Goal: Navigation & Orientation: Understand site structure

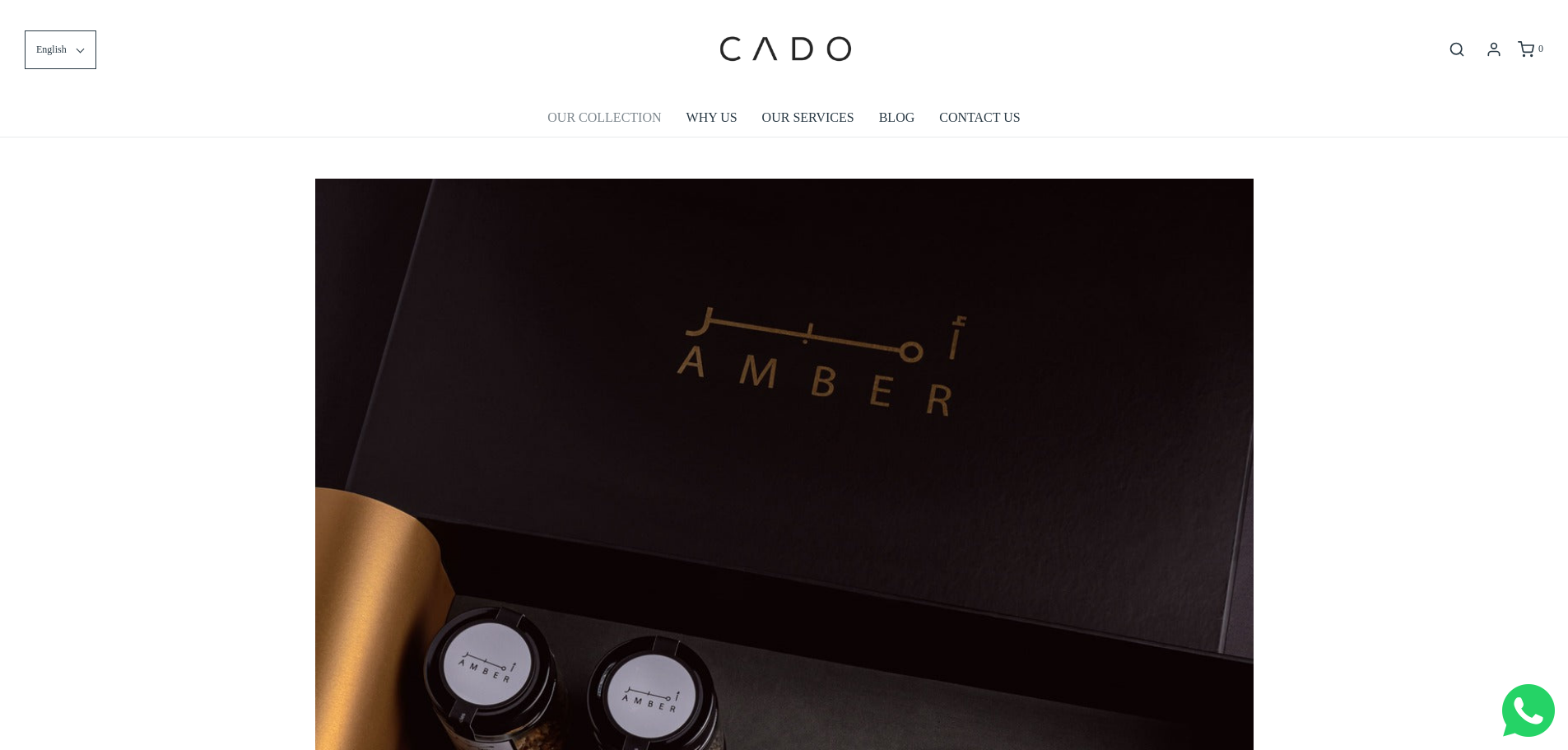
click at [626, 124] on link "OUR COLLECTION" at bounding box center [604, 117] width 114 height 38
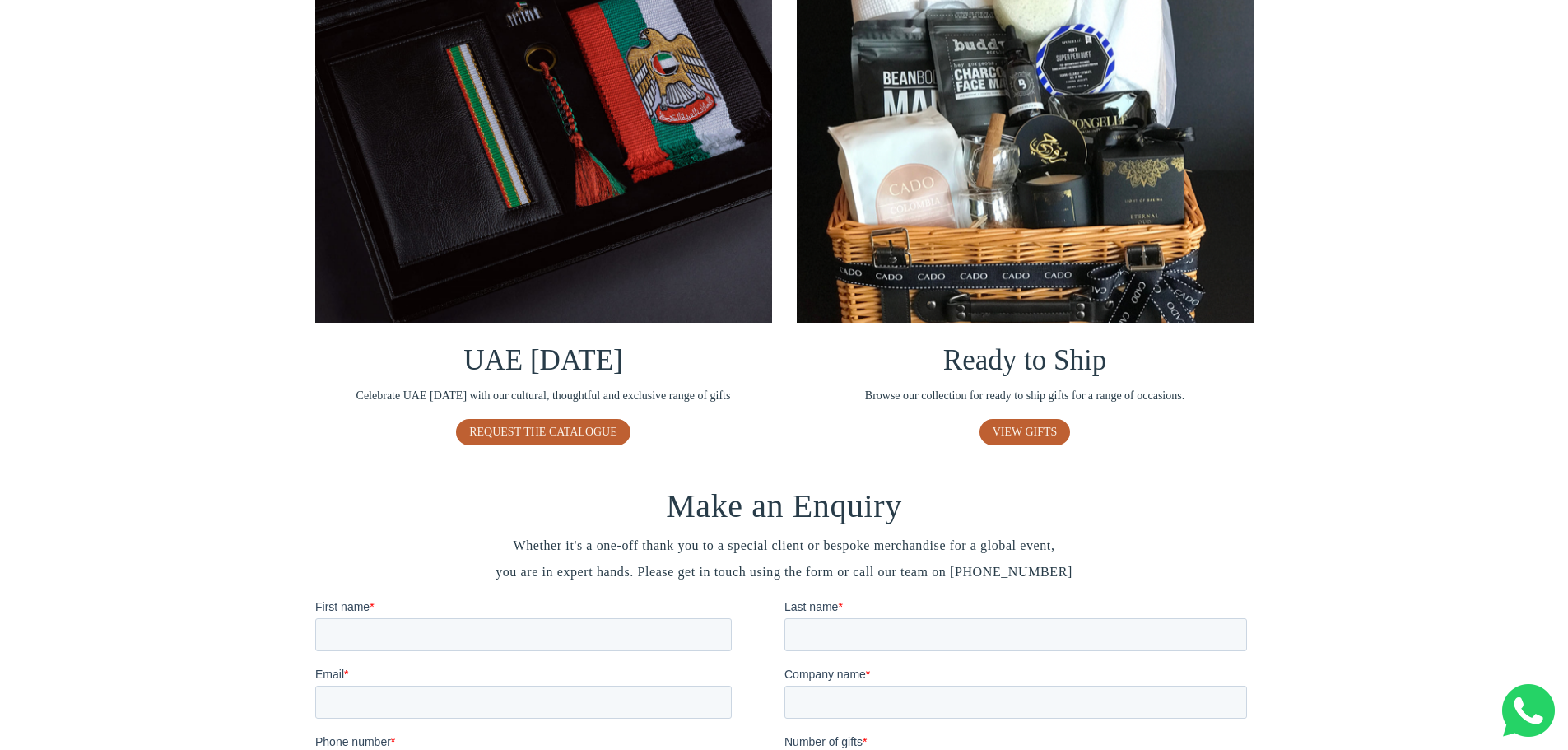
scroll to position [988, 0]
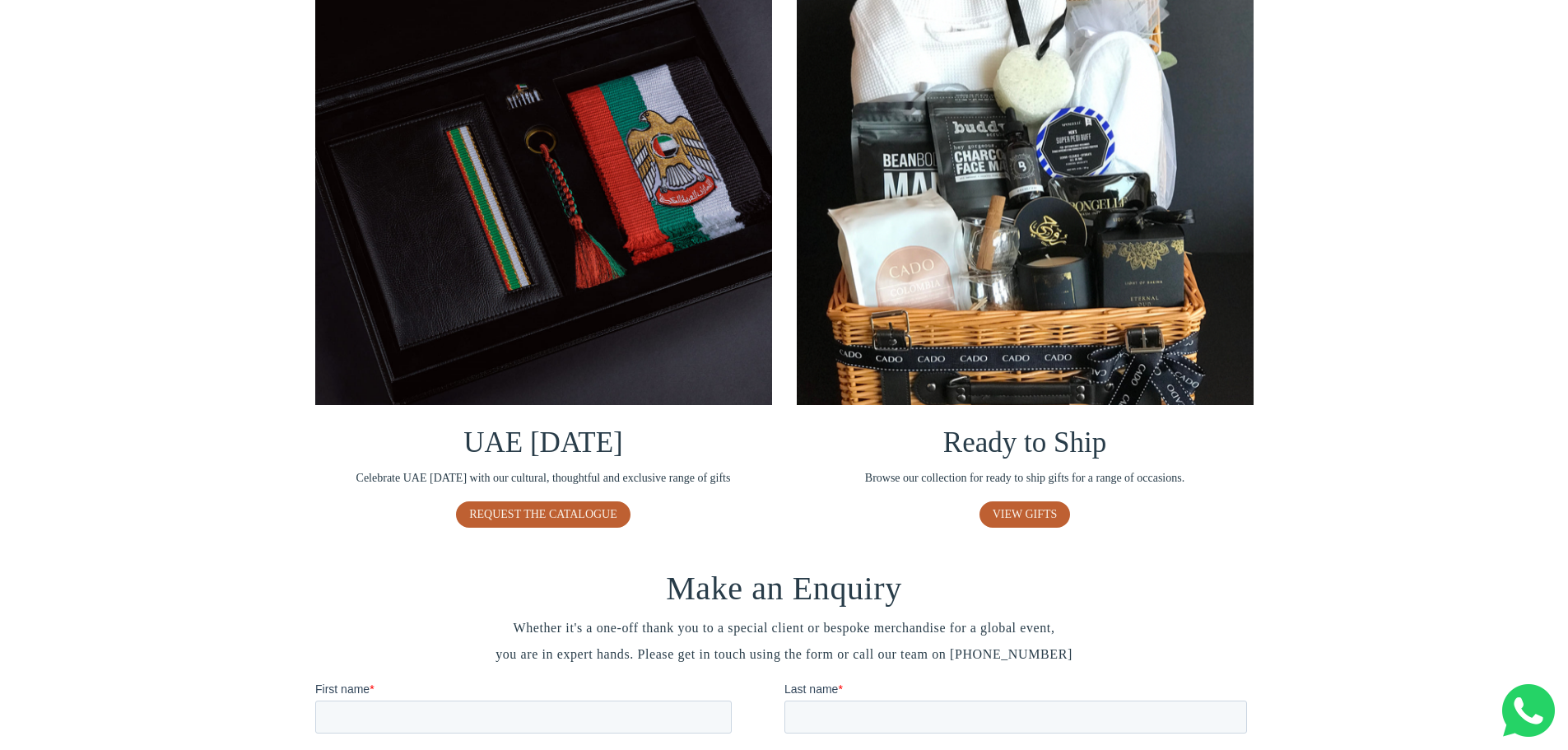
click at [606, 368] on img at bounding box center [544, 176] width 457 height 457
click at [1035, 511] on span "VIEW GIFTS" at bounding box center [1024, 514] width 65 height 13
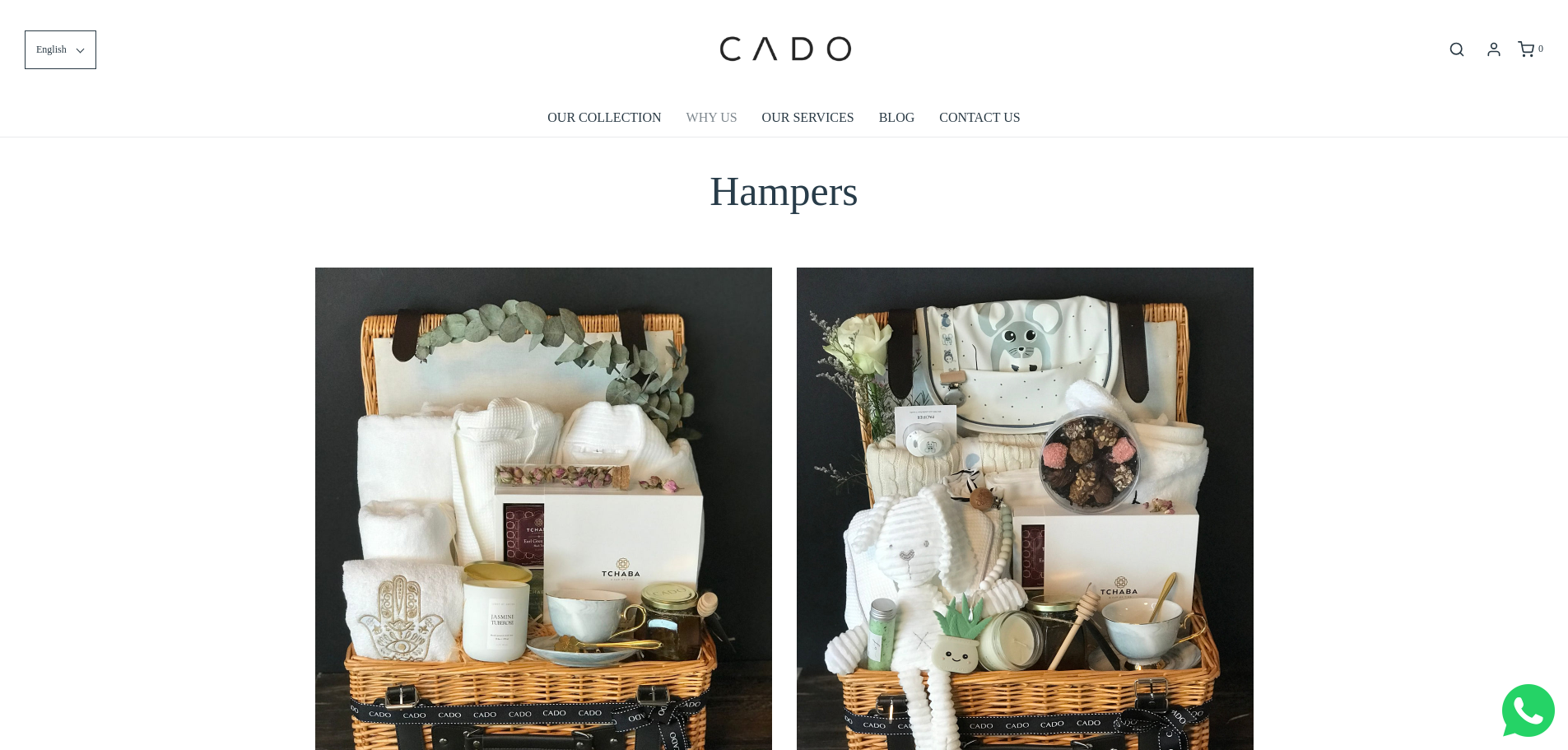
click at [697, 120] on link "WHY US" at bounding box center [711, 117] width 51 height 38
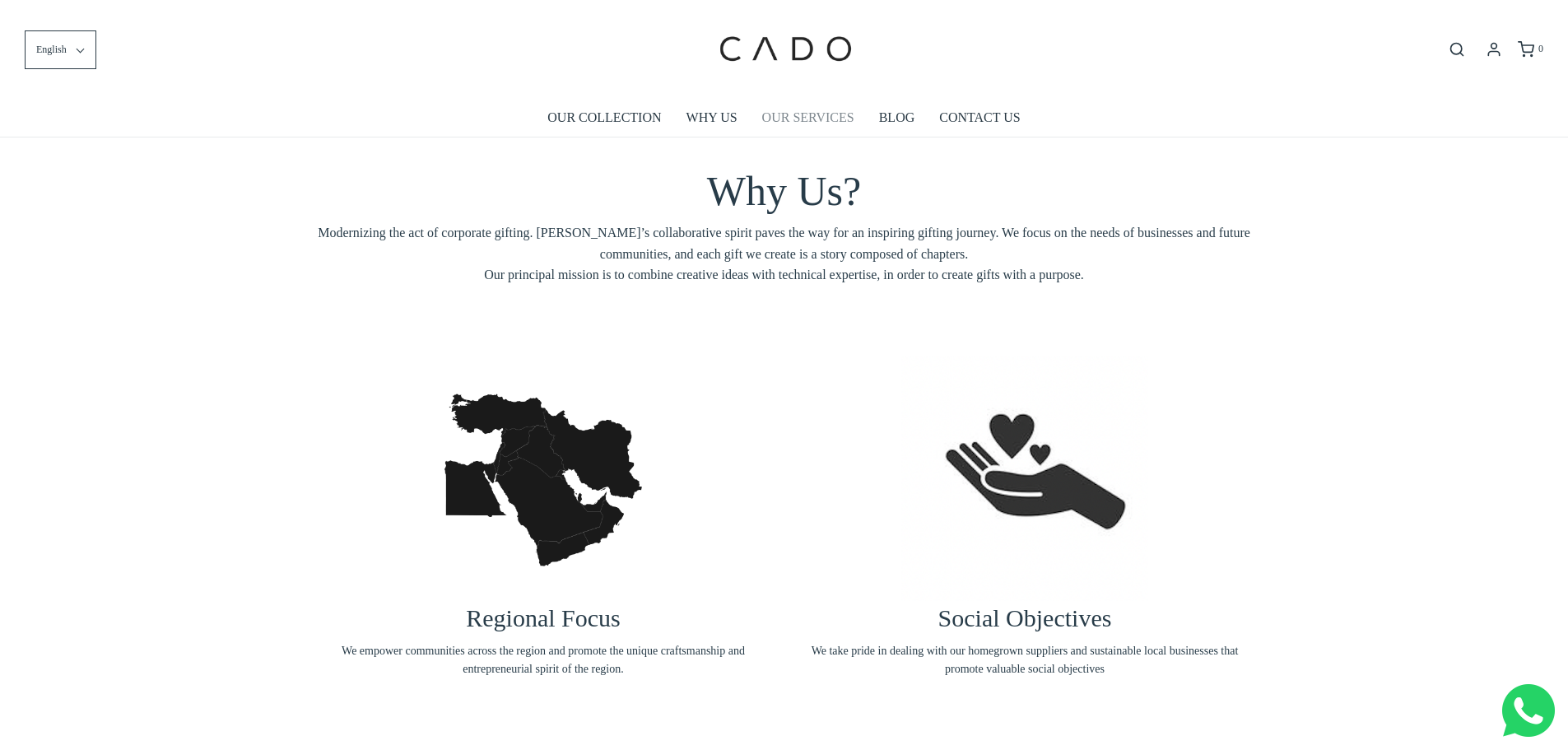
click at [843, 113] on link "OUR SERVICES" at bounding box center [809, 117] width 93 height 38
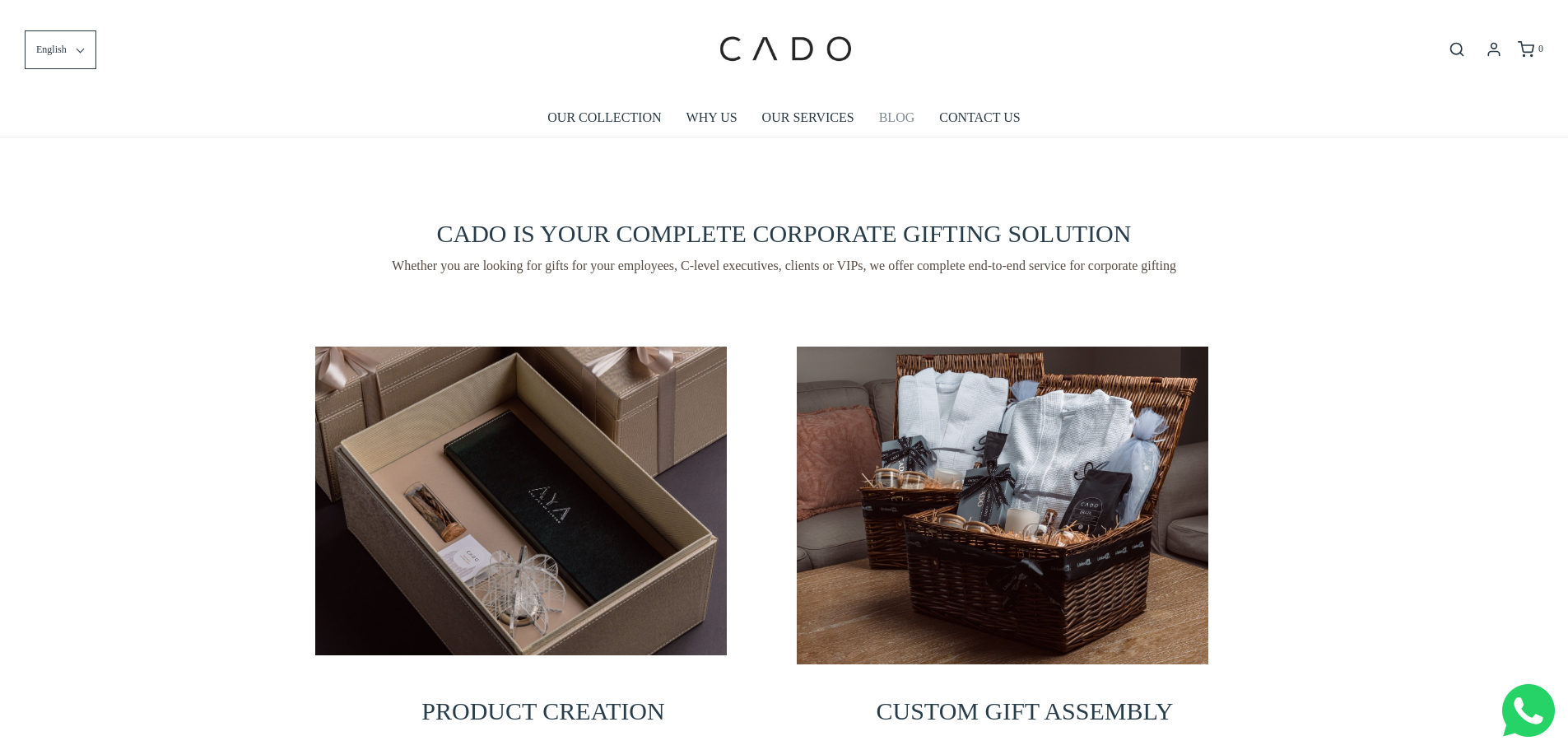
click at [902, 110] on link "BLOG" at bounding box center [897, 117] width 37 height 38
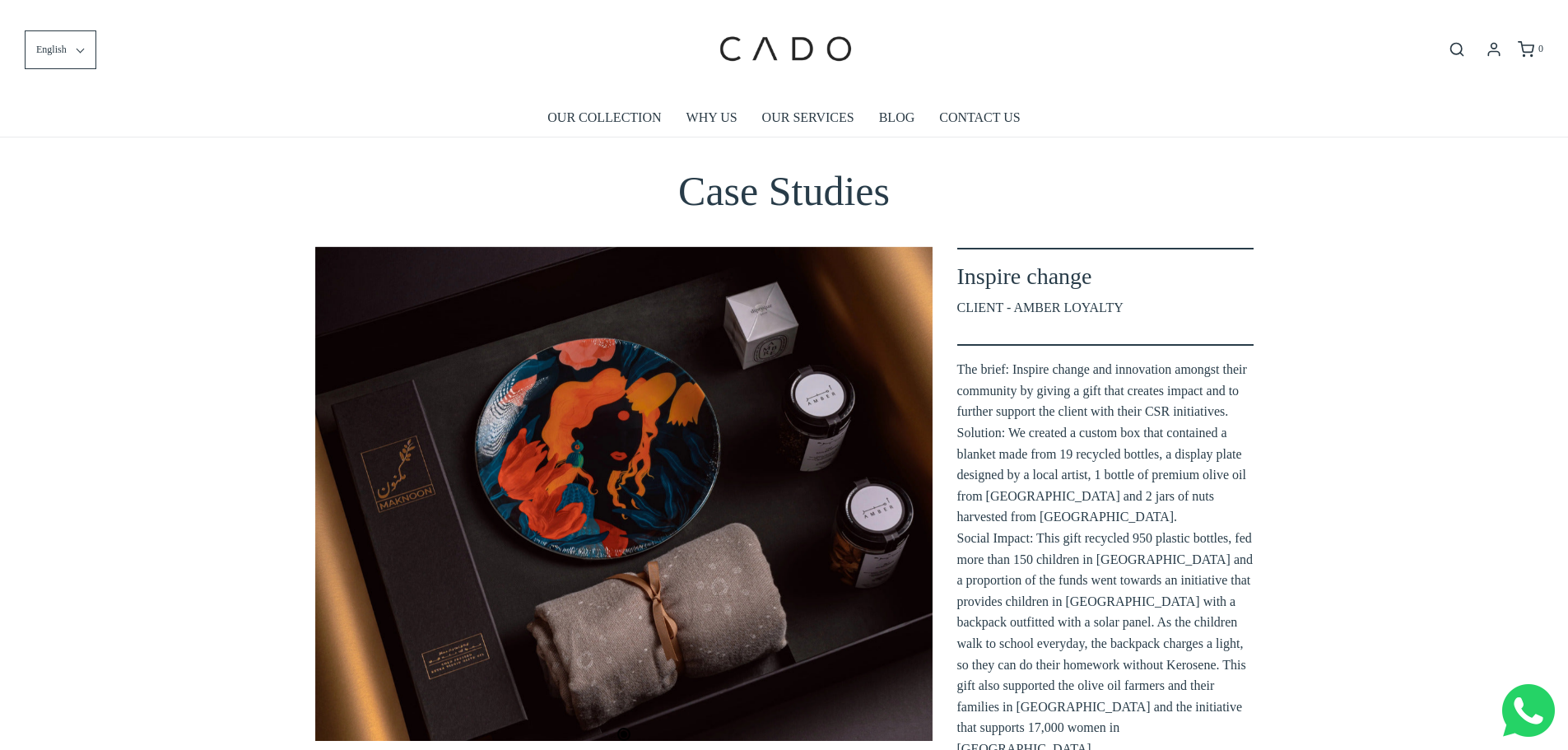
click at [951, 291] on div "Inspire change CLIENT - AMBER LOYALTY The brief: Inspire change and innovation …" at bounding box center [1105, 503] width 321 height 562
click at [897, 121] on link "BLOG" at bounding box center [897, 117] width 37 height 38
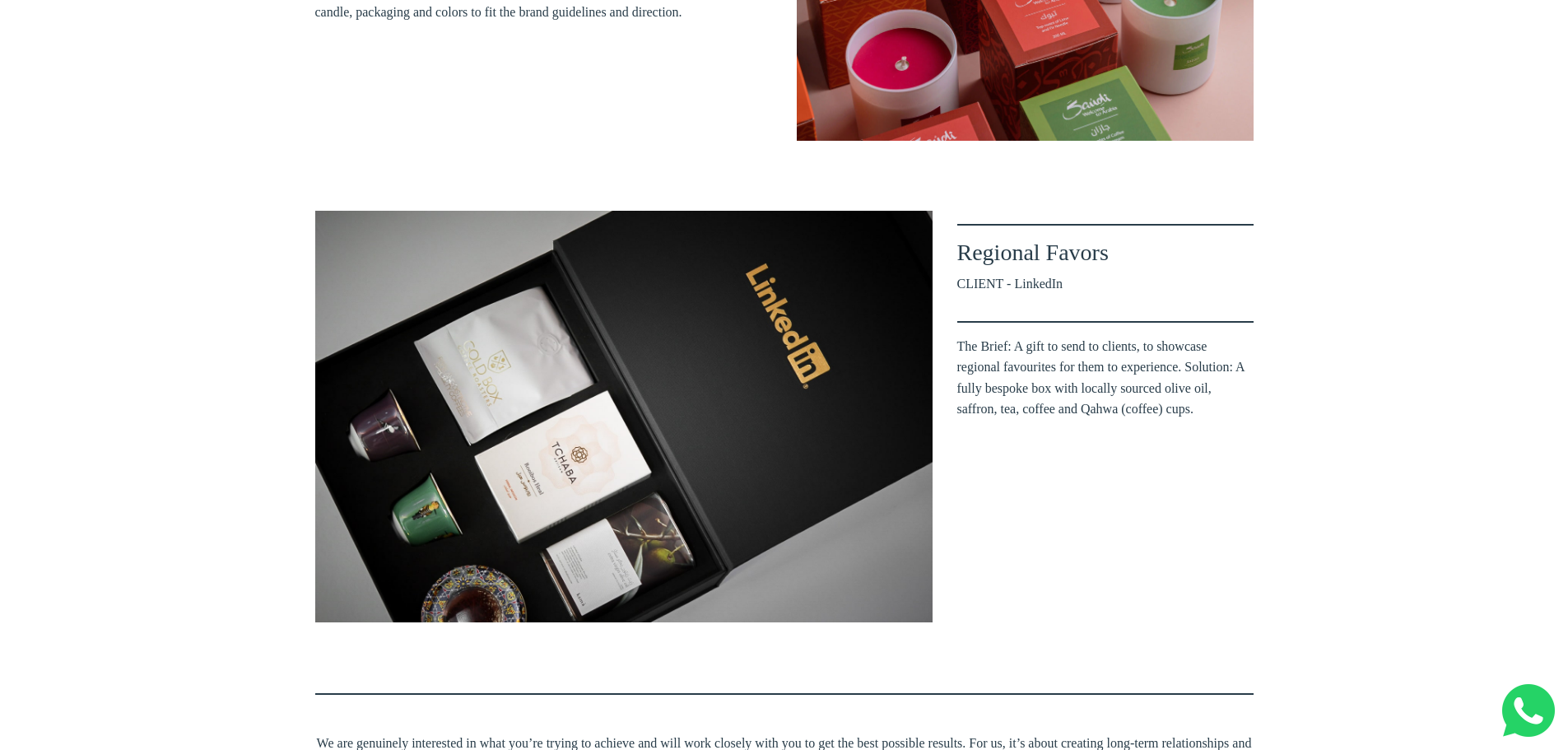
scroll to position [1153, 0]
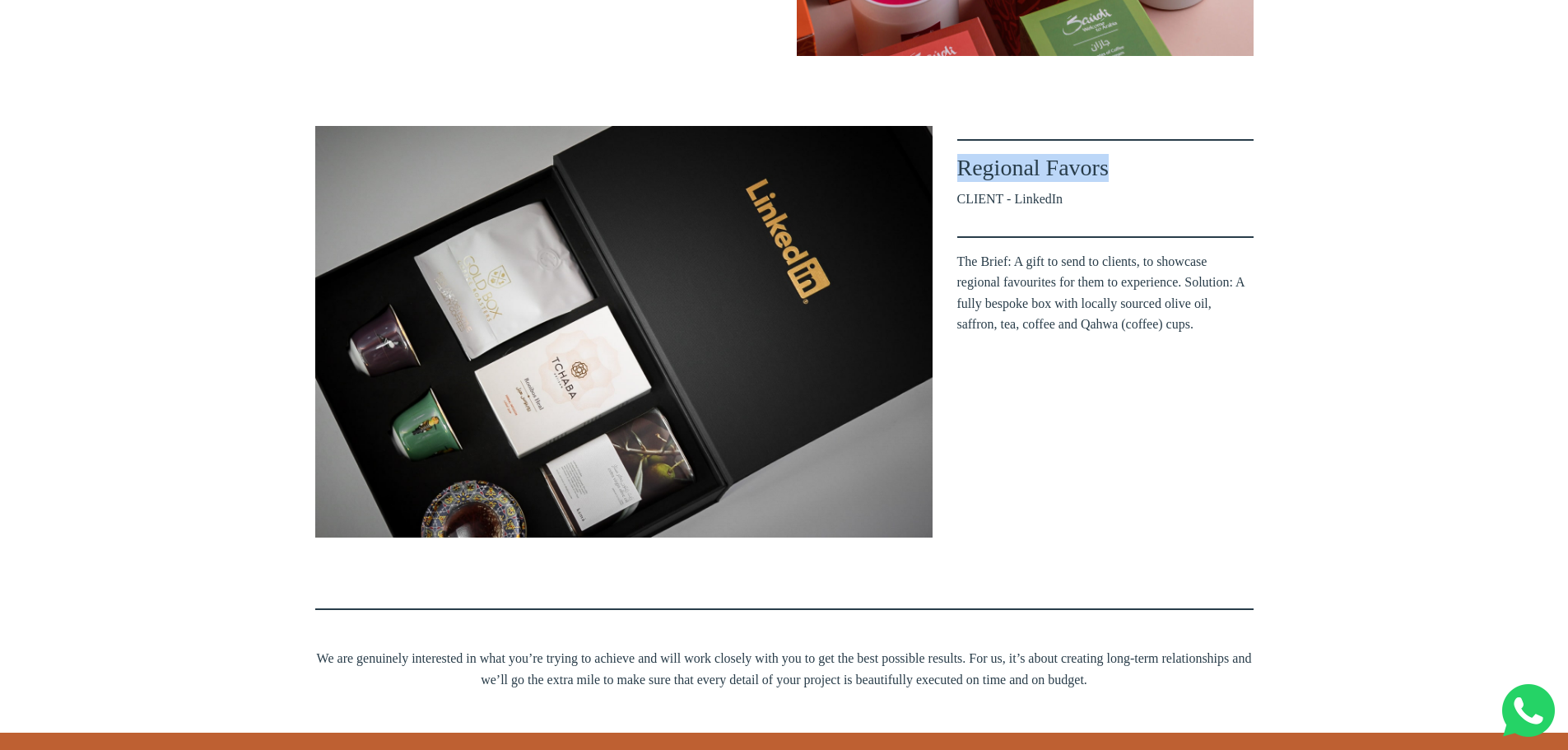
drag, startPoint x: 961, startPoint y: 144, endPoint x: 1110, endPoint y: 149, distance: 149.1
click at [1110, 154] on h3 "Regional Favors" at bounding box center [1104, 168] width 296 height 28
click at [1097, 173] on div "Regional Favors CLIENT - LinkedIn The Brief: A gift to send to clients, to show…" at bounding box center [1104, 332] width 296 height 412
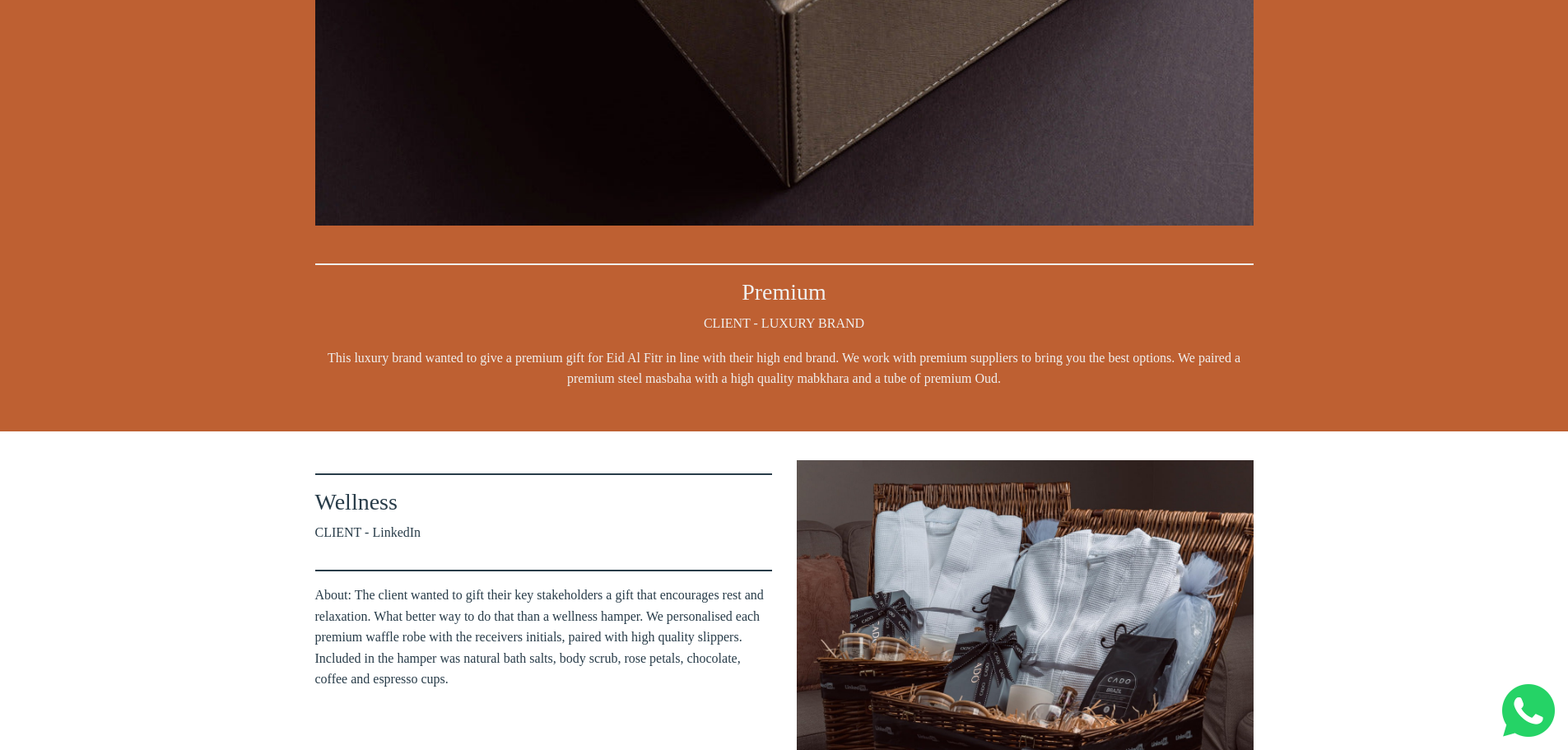
scroll to position [3211, 0]
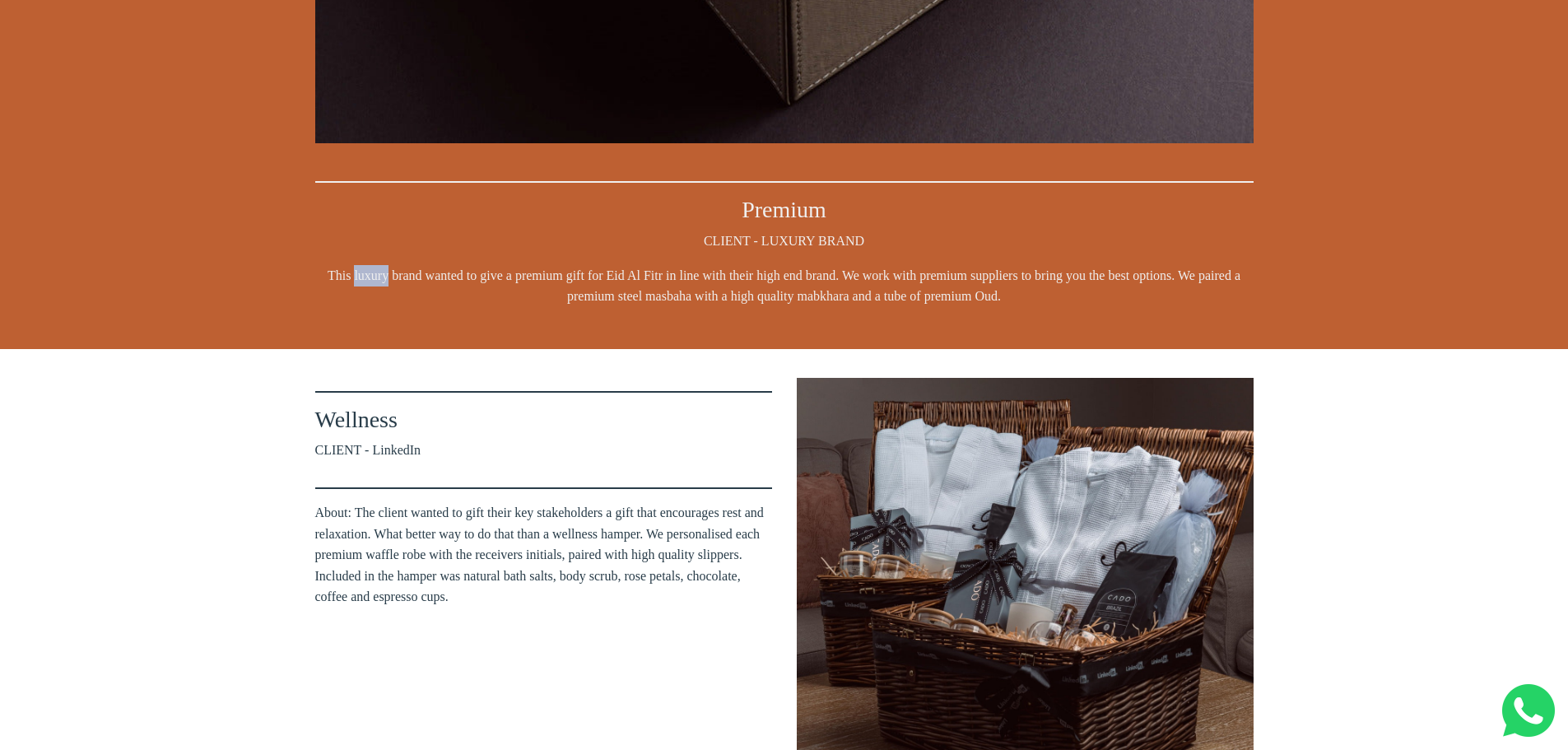
drag, startPoint x: 354, startPoint y: 251, endPoint x: 386, endPoint y: 256, distance: 32.4
click at [386, 265] on span "This luxury brand wanted to give a premium gift for Eid Al Fitr in line with th…" at bounding box center [784, 286] width 939 height 42
drag, startPoint x: 392, startPoint y: 254, endPoint x: 422, endPoint y: 256, distance: 30.1
click at [422, 265] on span "This luxury brand wanted to give a premium gift for Eid Al Fitr in line with th…" at bounding box center [784, 286] width 939 height 42
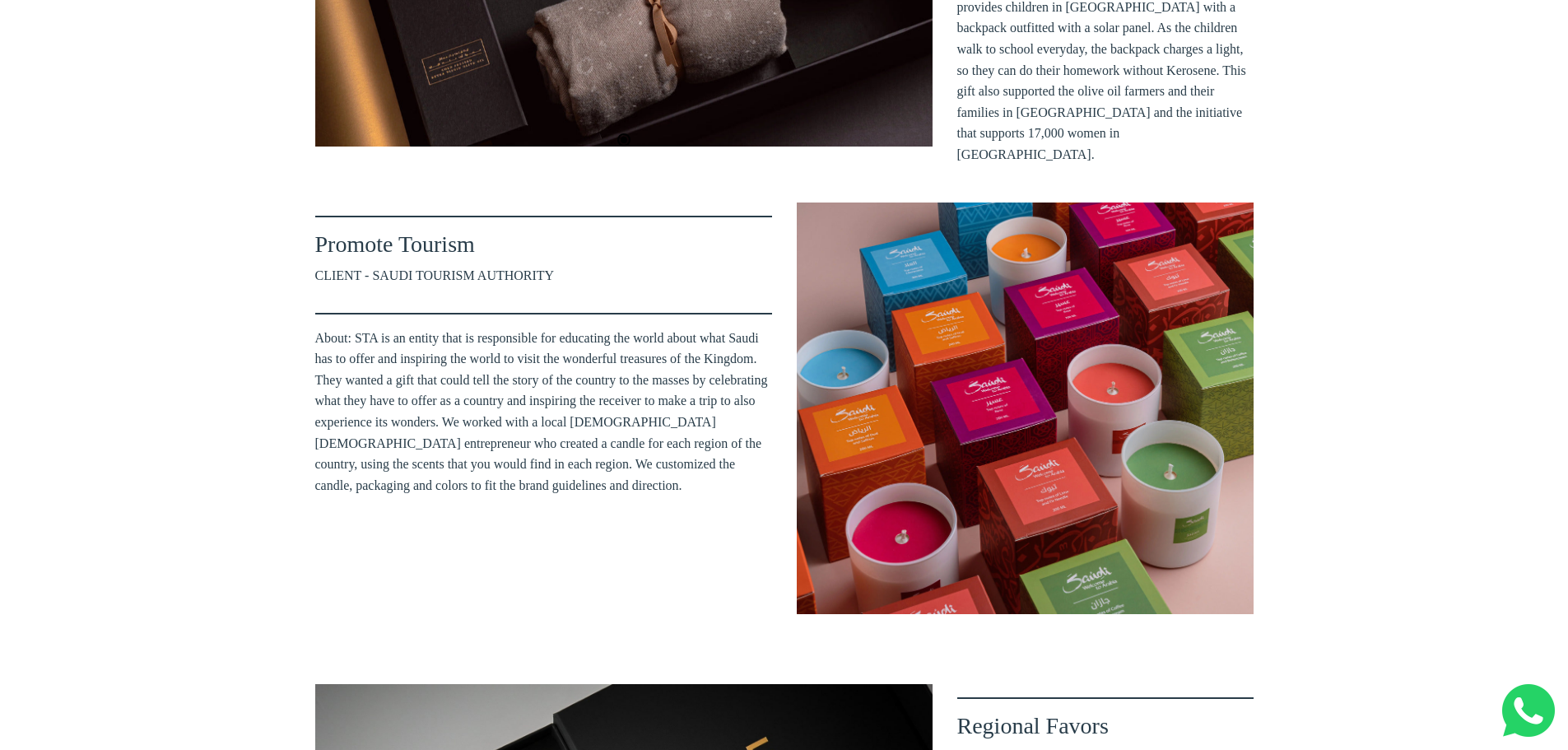
scroll to position [0, 0]
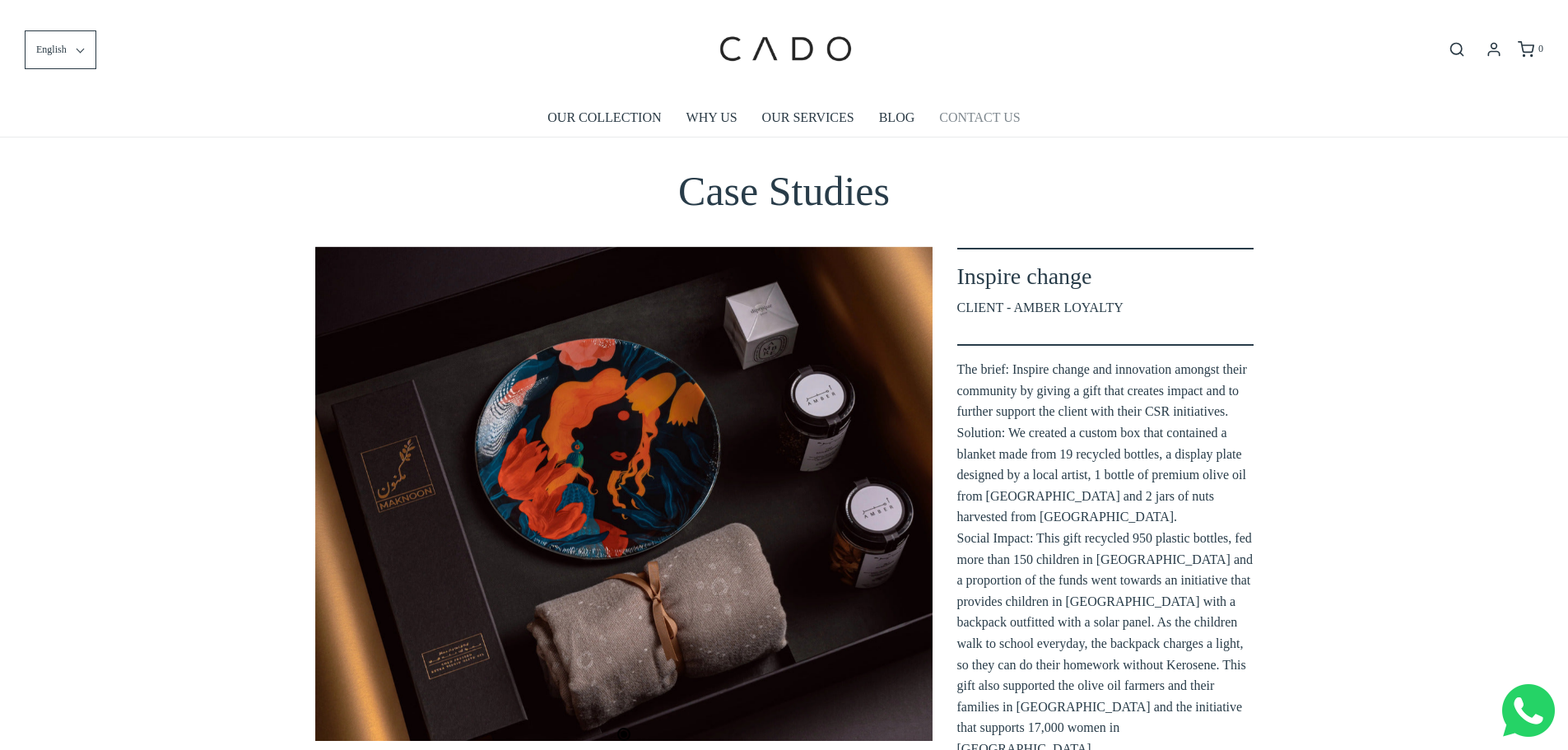
click at [992, 121] on link "CONTACT US" at bounding box center [980, 117] width 81 height 38
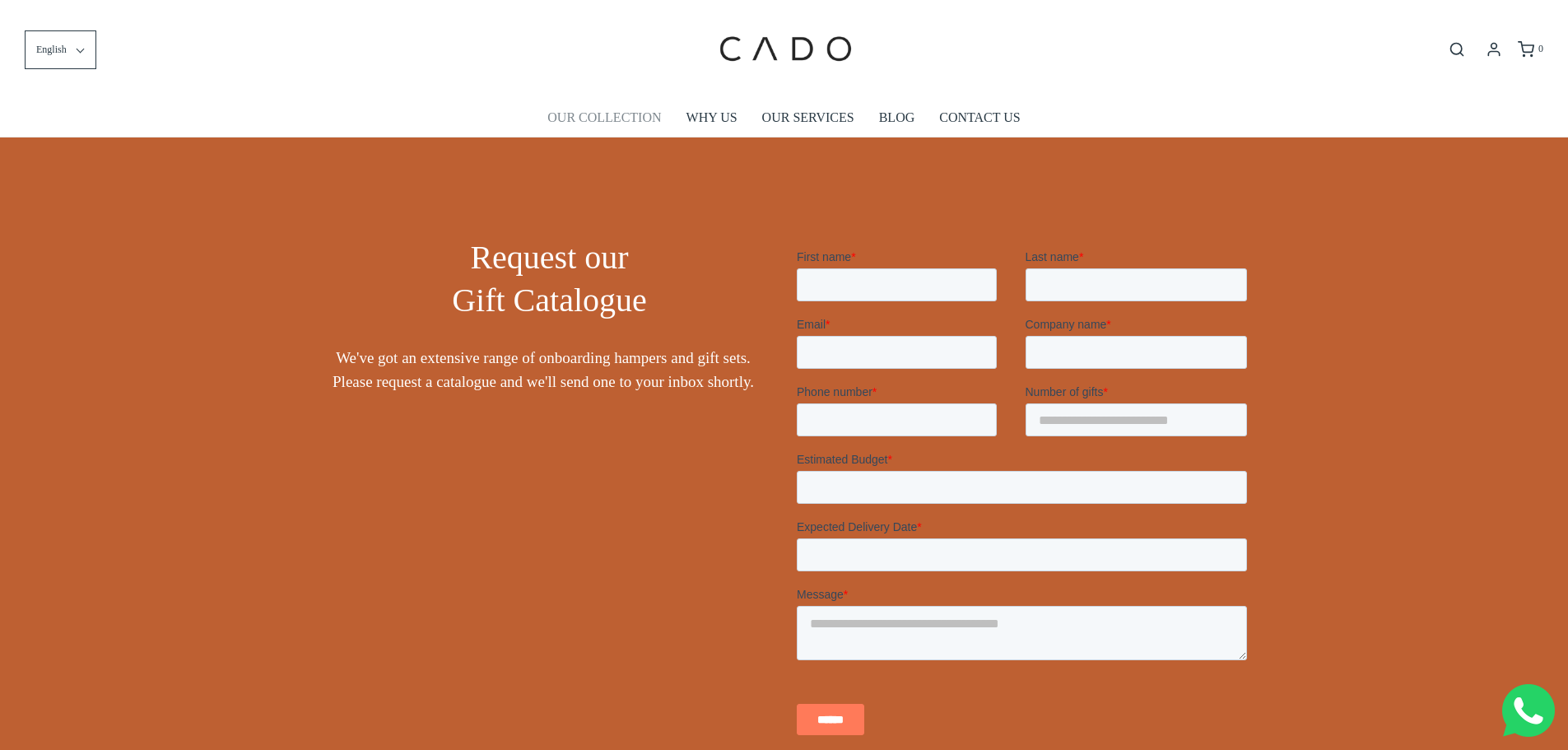
click at [569, 116] on link "OUR COLLECTION" at bounding box center [604, 117] width 114 height 38
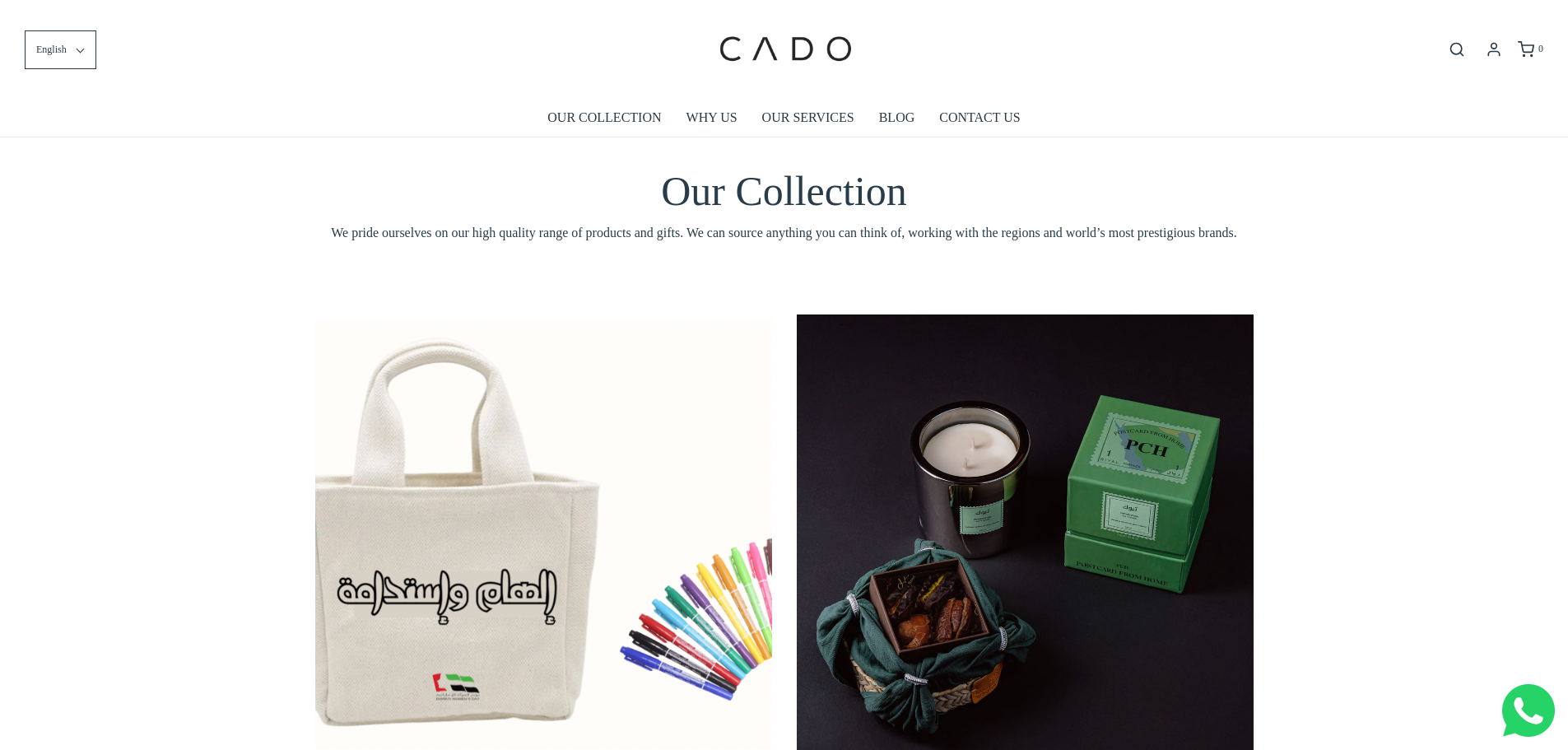
click at [443, 545] on img at bounding box center [544, 543] width 457 height 457
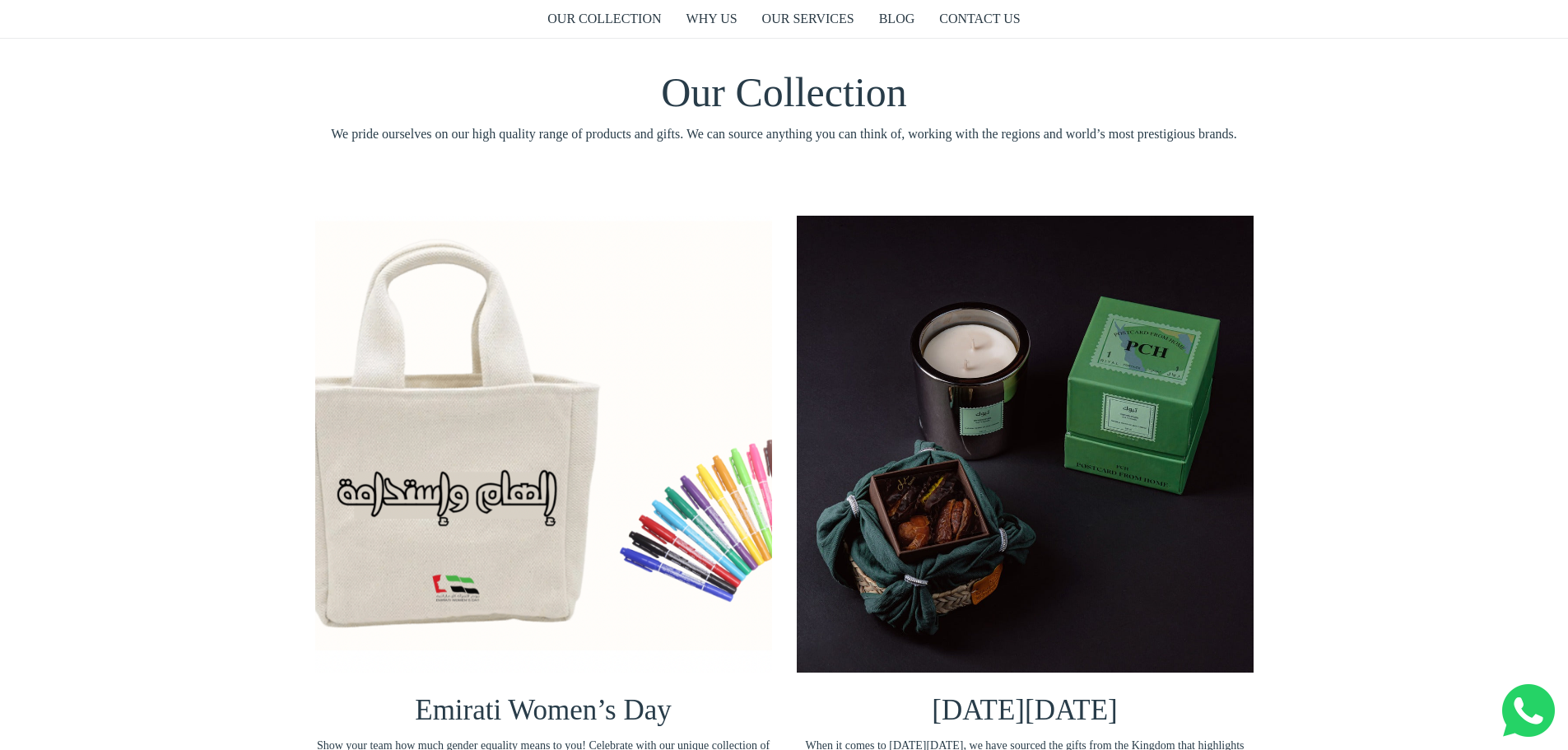
scroll to position [330, 0]
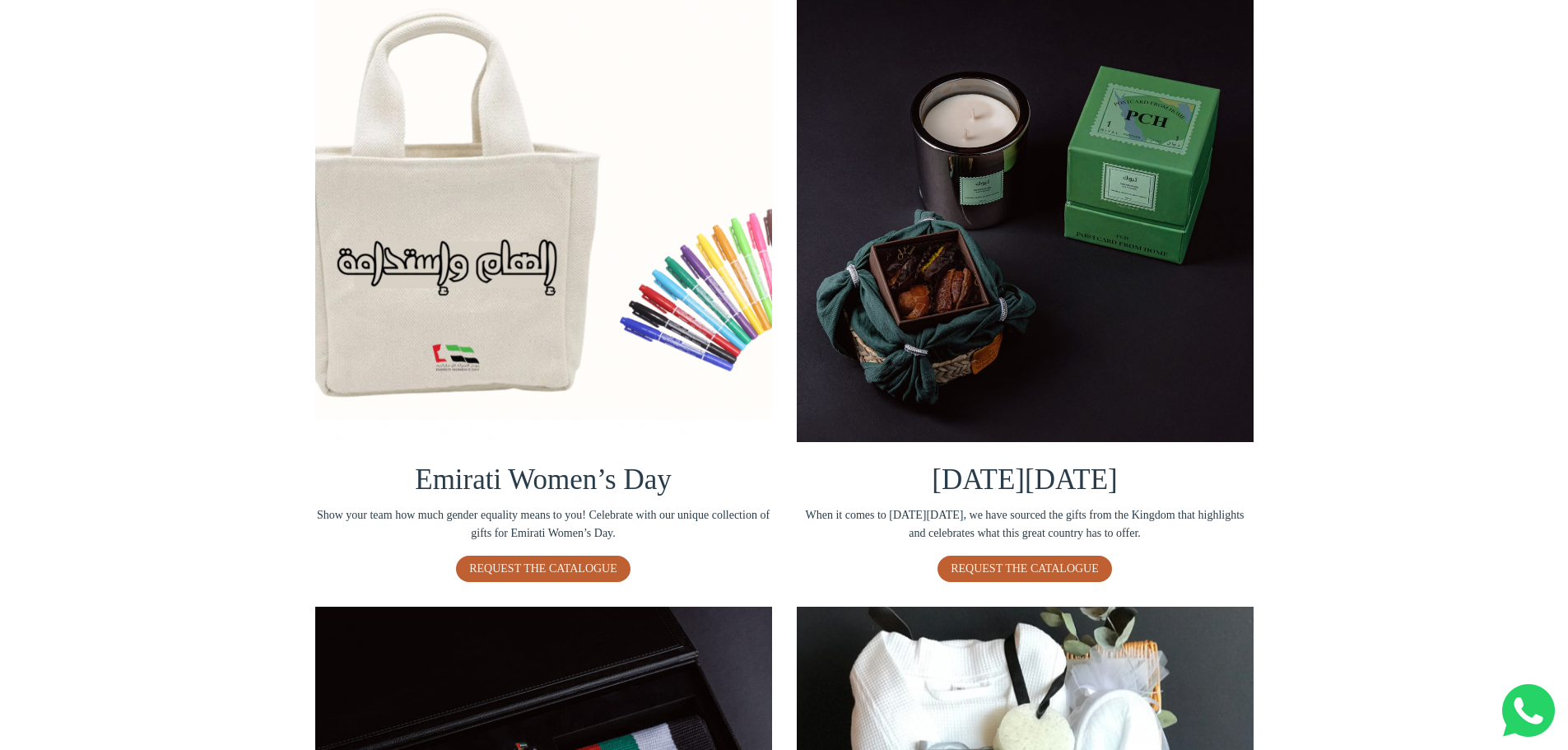
click at [548, 395] on img at bounding box center [544, 214] width 457 height 457
click at [499, 567] on span "REQUEST THE CATALOGUE" at bounding box center [544, 568] width 148 height 13
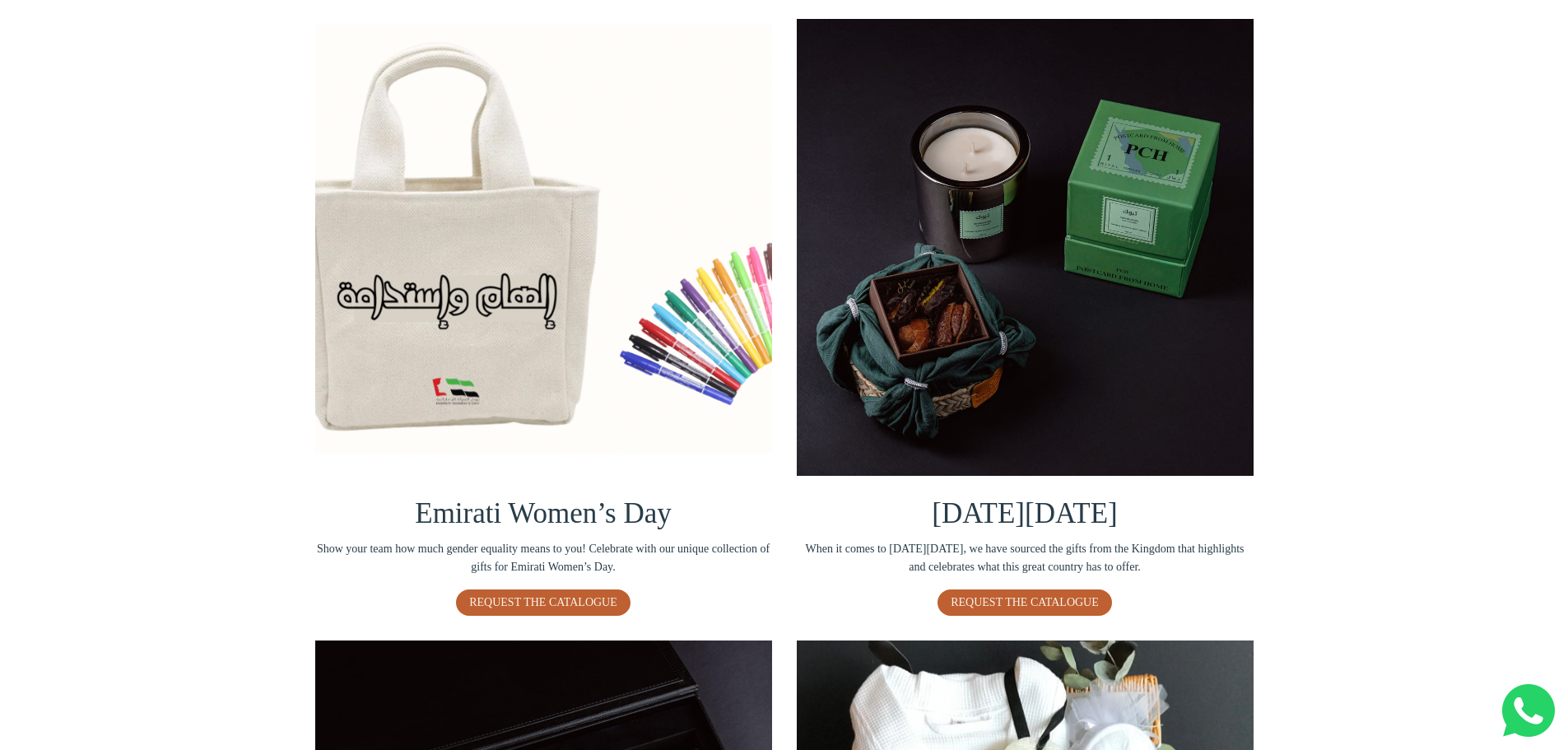
scroll to position [188, 0]
